Goal: Feedback & Contribution: Leave review/rating

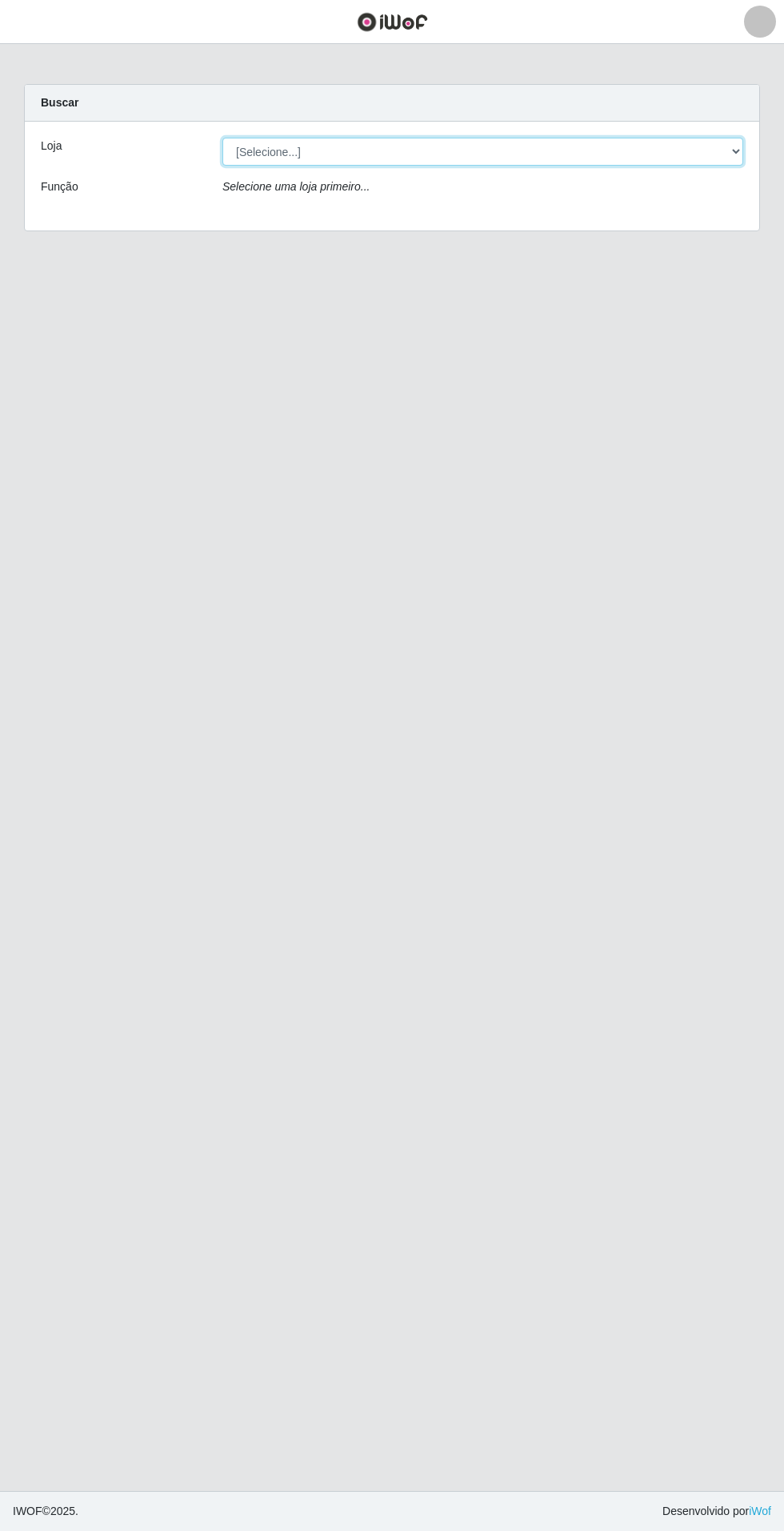
click at [714, 156] on select "[Selecione...] Atacado Vem - Loja 31 [GEOGRAPHIC_DATA]" at bounding box center [482, 152] width 521 height 28
select select "437"
click at [222, 138] on select "[Selecione...] Atacado Vem - Loja 31 [GEOGRAPHIC_DATA]" at bounding box center [482, 152] width 521 height 28
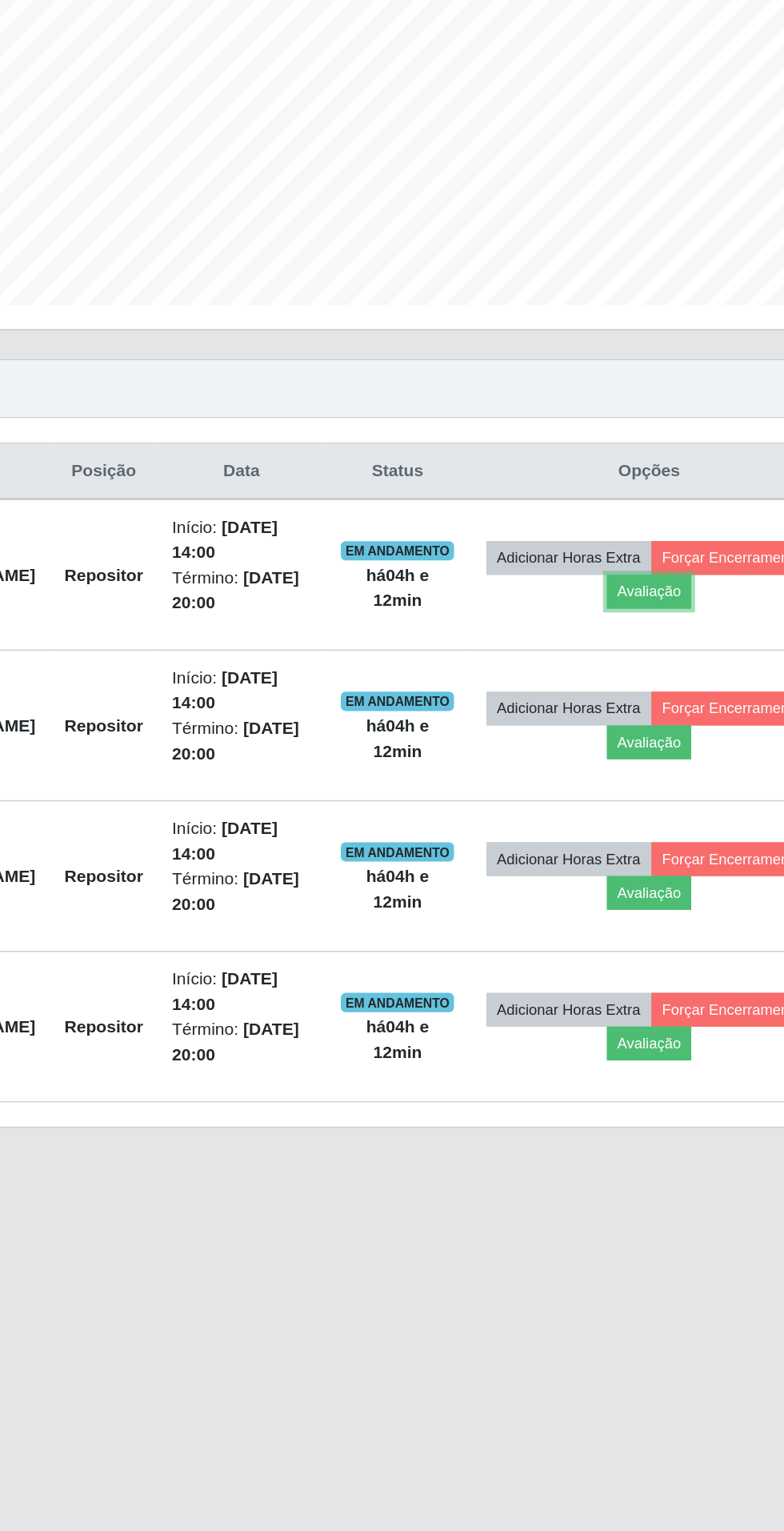
click at [652, 763] on button "Avaliação" at bounding box center [623, 762] width 57 height 23
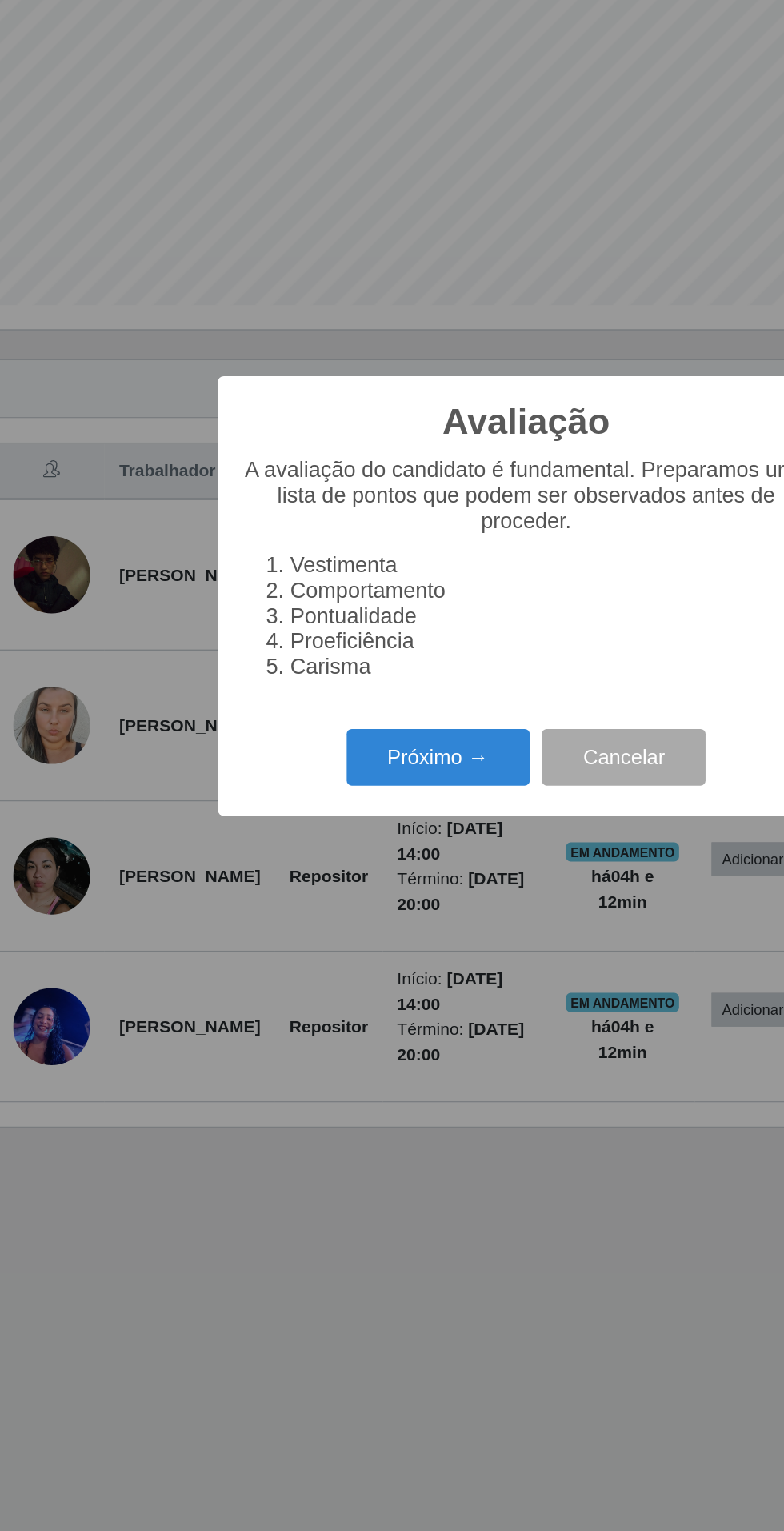
click at [346, 891] on button "Próximo →" at bounding box center [334, 872] width 122 height 37
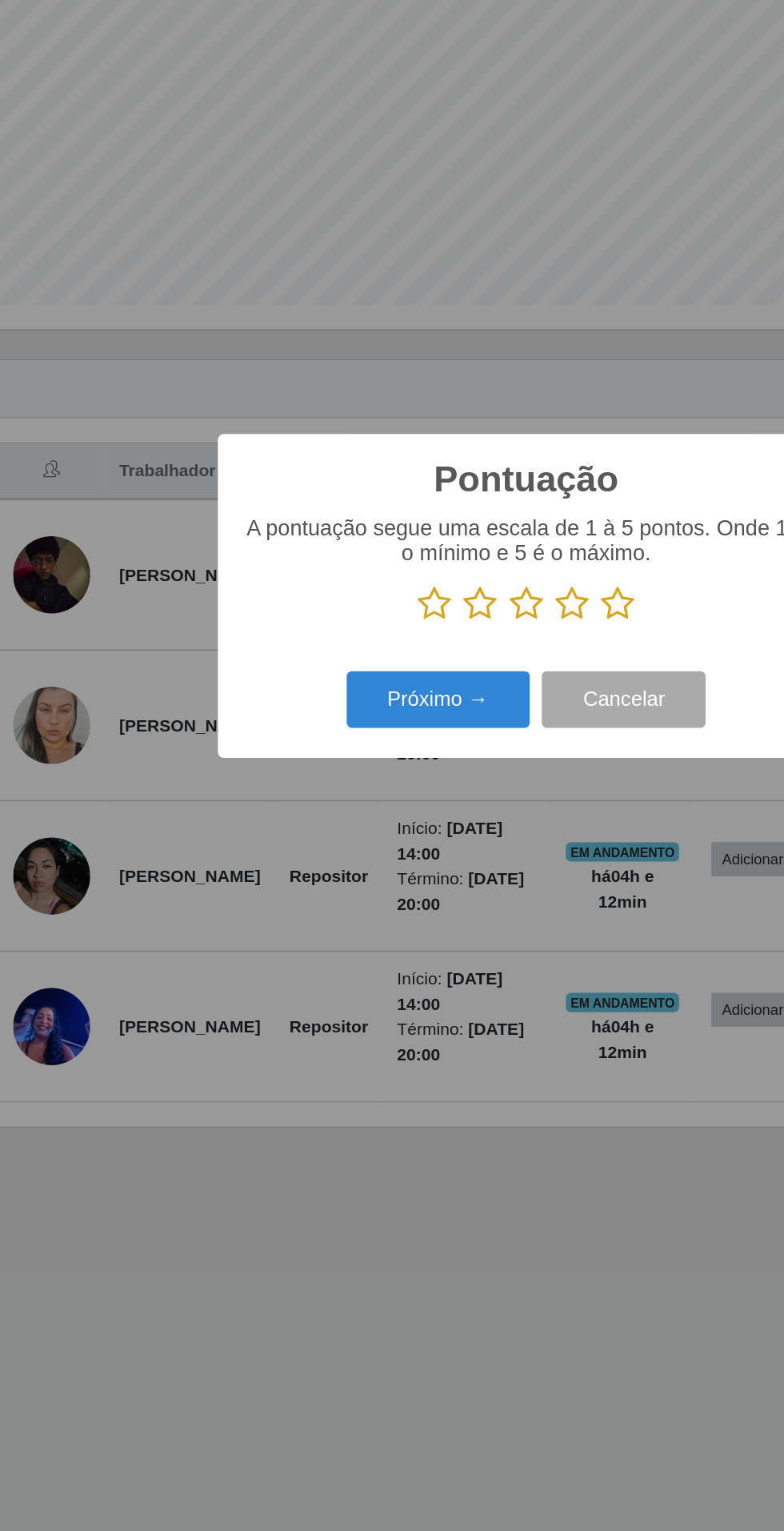
click at [302, 782] on p at bounding box center [391, 771] width 377 height 24
click at [323, 782] on icon at bounding box center [331, 771] width 23 height 24
click at [320, 782] on input "radio" at bounding box center [320, 782] width 0 height 0
click at [339, 853] on button "Próximo →" at bounding box center [334, 834] width 122 height 37
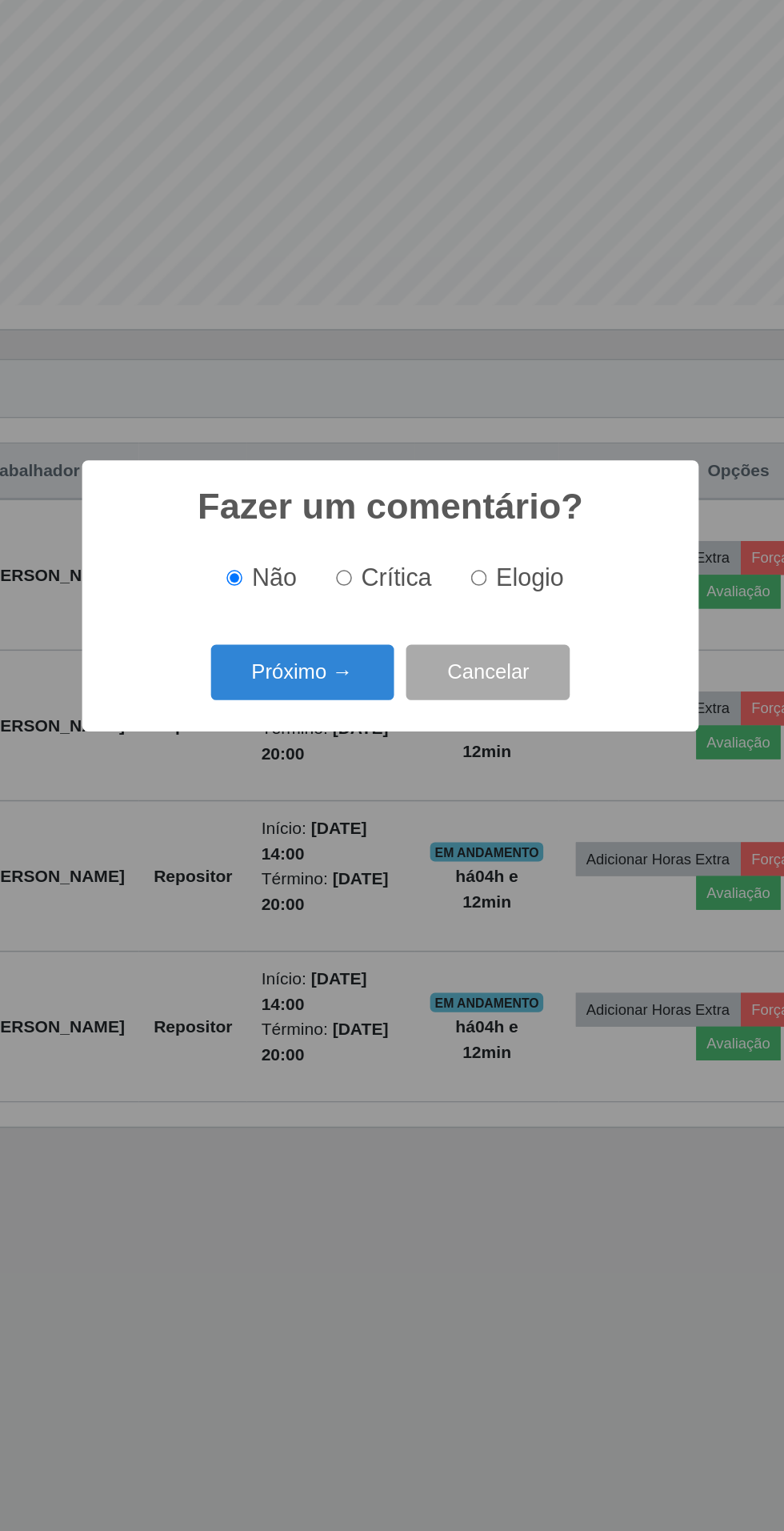
click at [362, 759] on input "Crítica" at bounding box center [361, 753] width 10 height 10
radio input "true"
click at [339, 835] on button "Próximo →" at bounding box center [334, 816] width 122 height 37
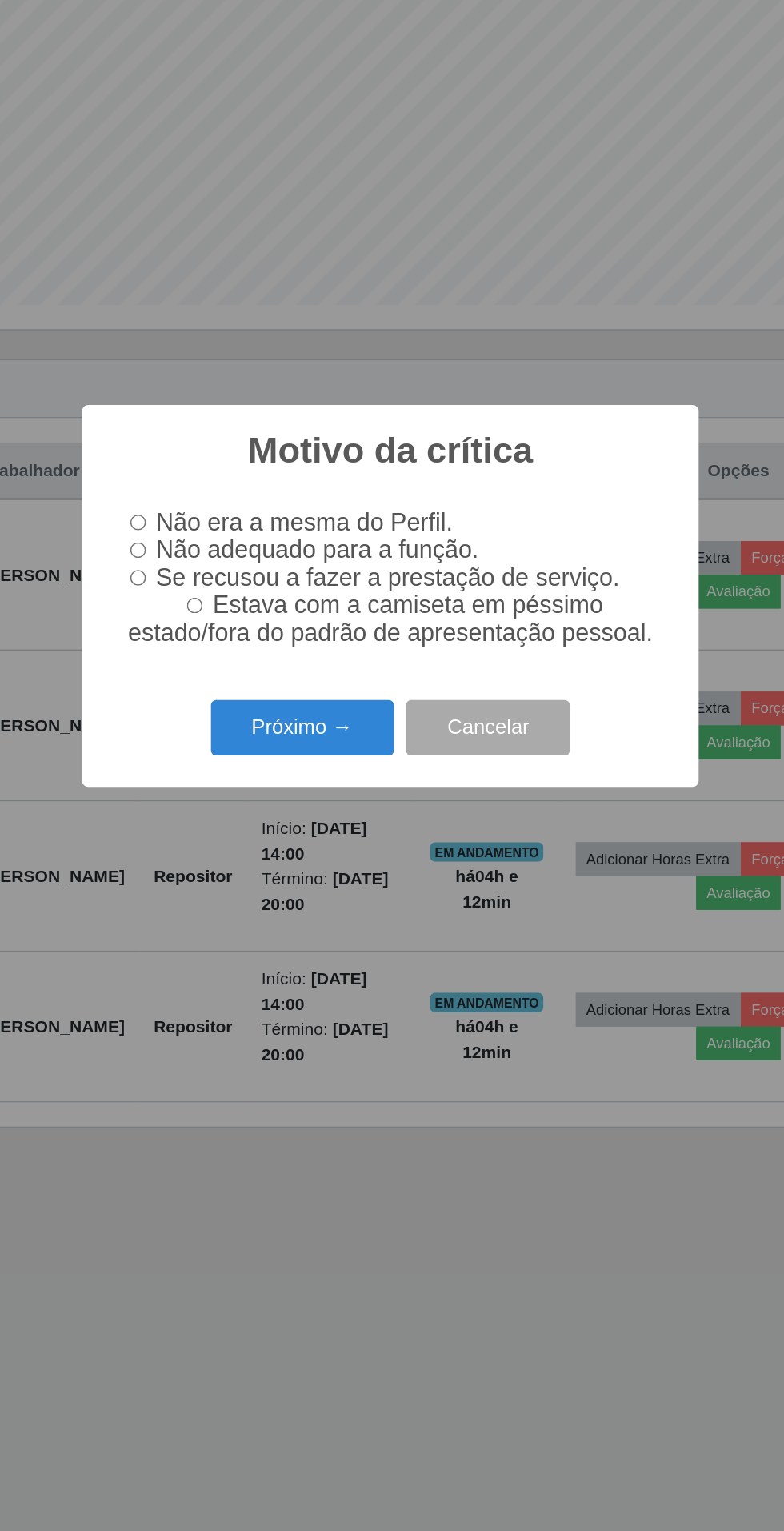
click at [229, 740] on input "Não adequado para a função." at bounding box center [224, 734] width 10 height 10
radio input "true"
click at [332, 872] on button "Próximo →" at bounding box center [334, 853] width 122 height 37
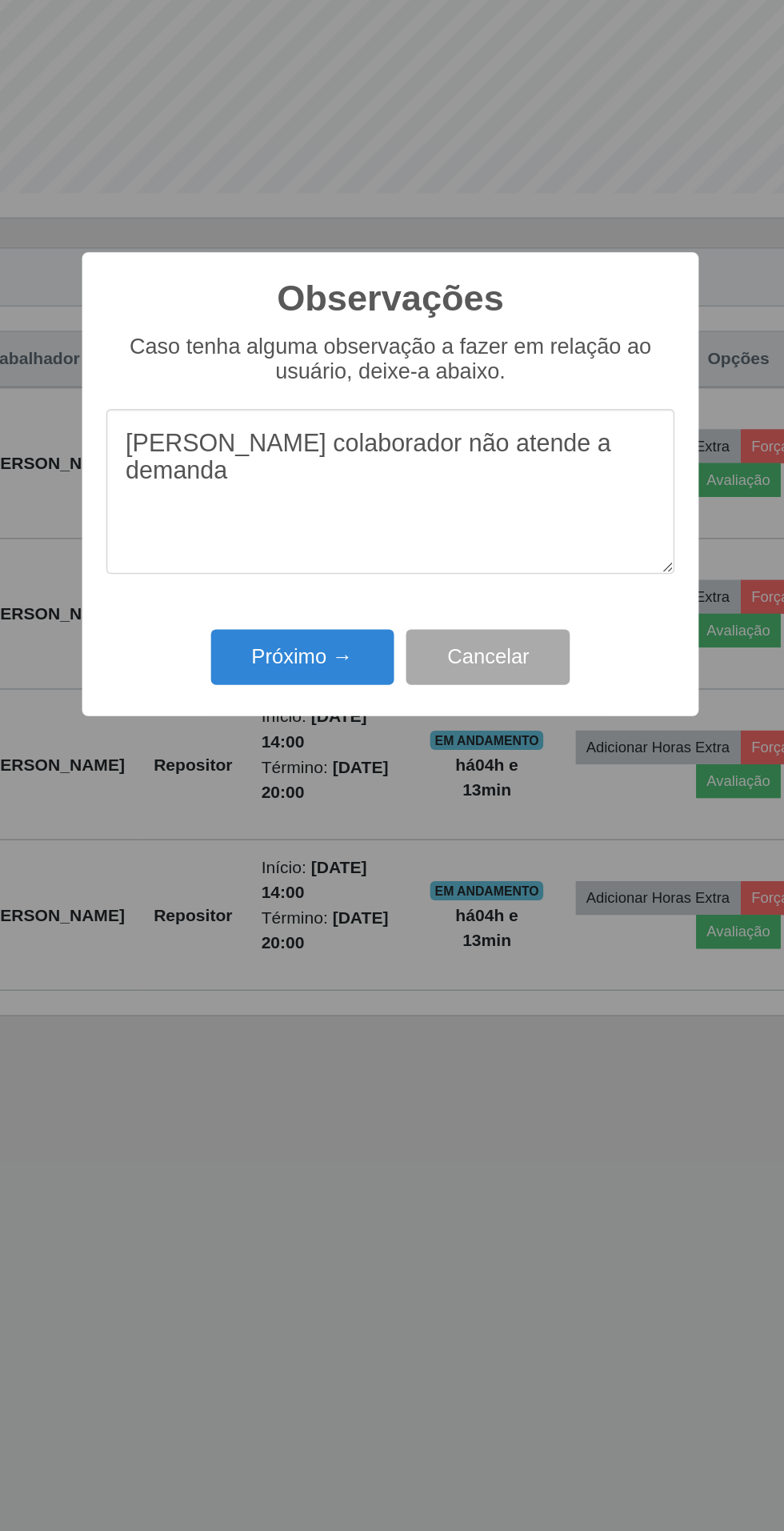
type textarea "[PERSON_NAME] colaborador não atende a demanda"
click at [344, 889] on button "Próximo →" at bounding box center [334, 880] width 122 height 37
